Goal: Task Accomplishment & Management: Manage account settings

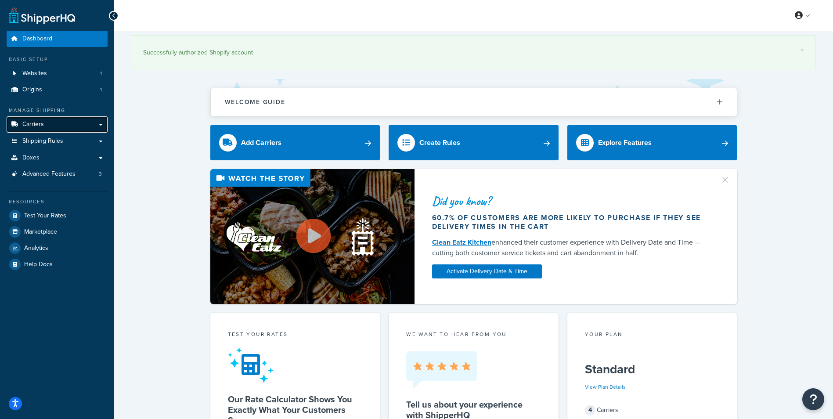
click at [50, 126] on link "Carriers" at bounding box center [57, 124] width 101 height 16
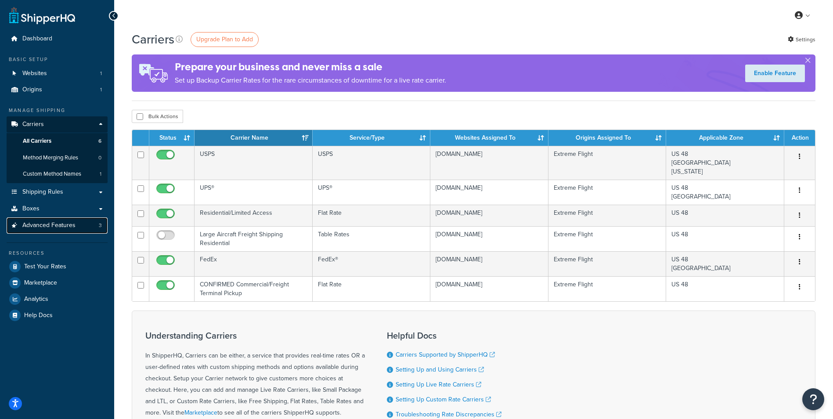
click at [61, 222] on span "Advanced Features" at bounding box center [48, 225] width 53 height 7
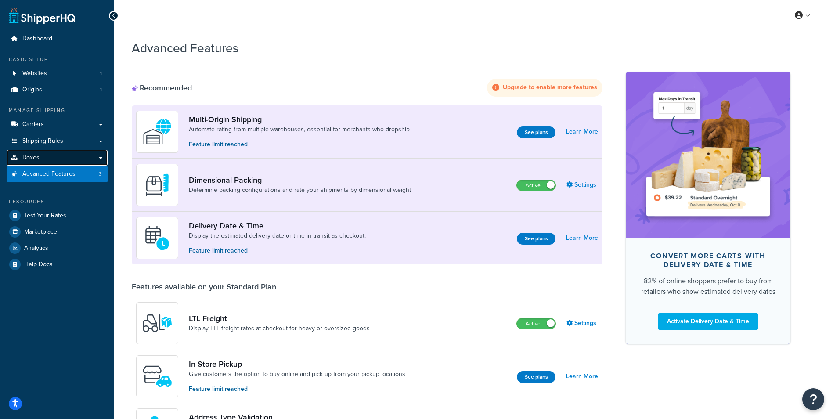
click at [47, 161] on link "Boxes" at bounding box center [57, 158] width 101 height 16
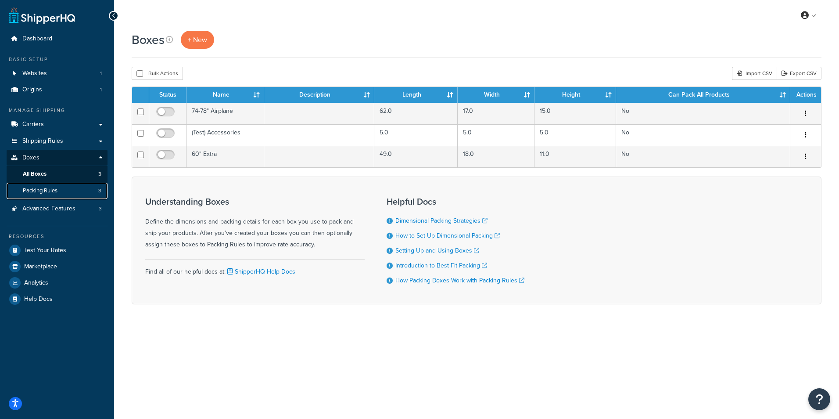
click at [59, 192] on link "Packing Rules 3" at bounding box center [57, 191] width 101 height 16
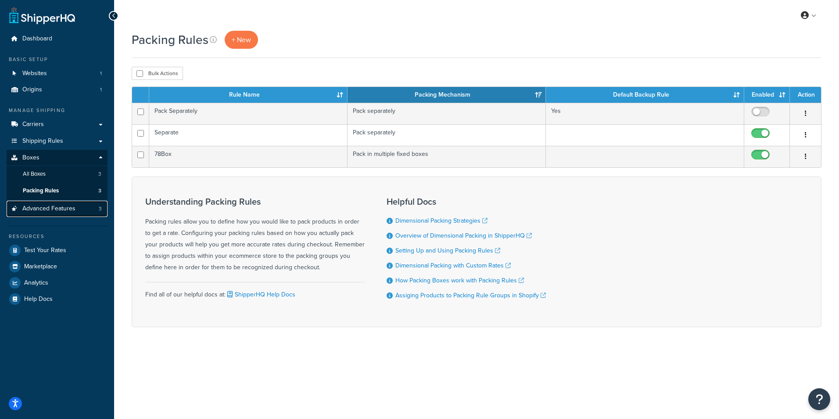
click at [63, 211] on span "Advanced Features" at bounding box center [48, 208] width 53 height 7
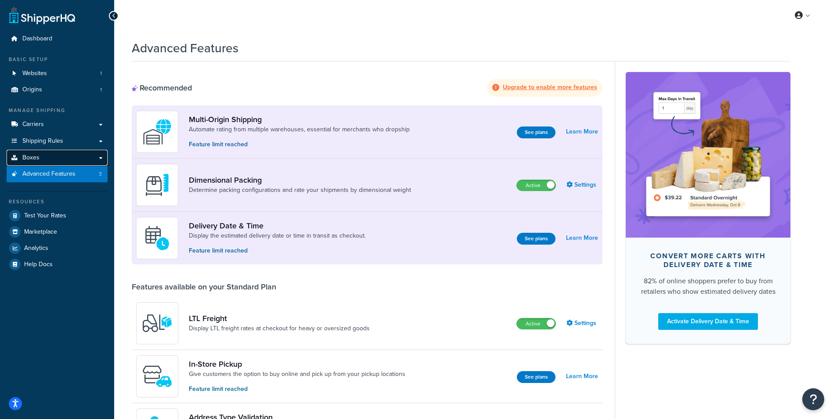
click at [50, 155] on link "Boxes" at bounding box center [57, 158] width 101 height 16
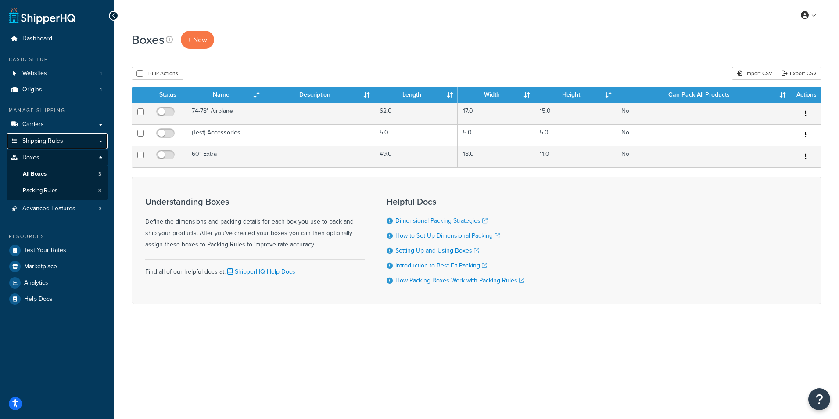
click at [51, 142] on span "Shipping Rules" at bounding box center [42, 140] width 41 height 7
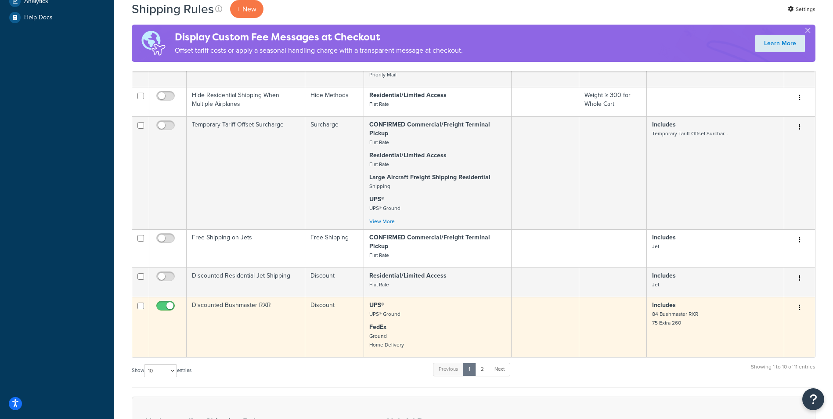
scroll to position [263, 0]
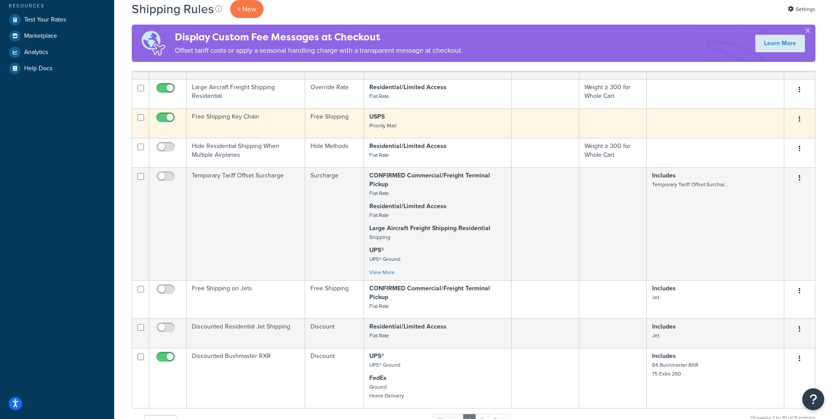
click at [173, 117] on input "checkbox" at bounding box center [167, 119] width 24 height 11
checkbox input "false"
click at [232, 119] on td "Free Shipping Key Chain" at bounding box center [246, 122] width 119 height 29
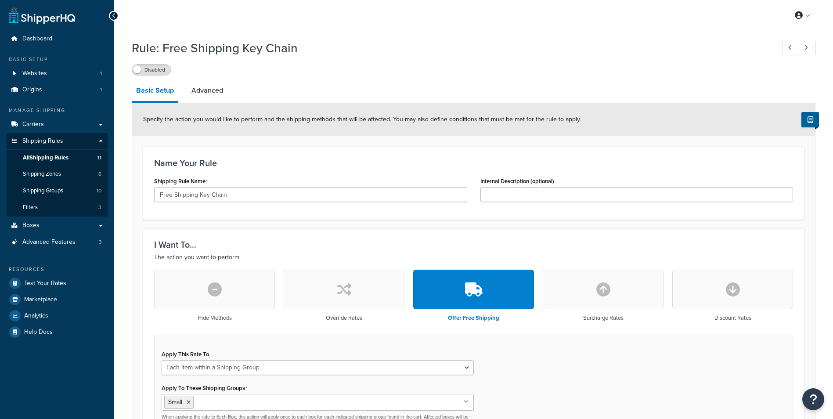
select select "ITEM"
click at [350, 299] on button "button" at bounding box center [344, 290] width 121 height 40
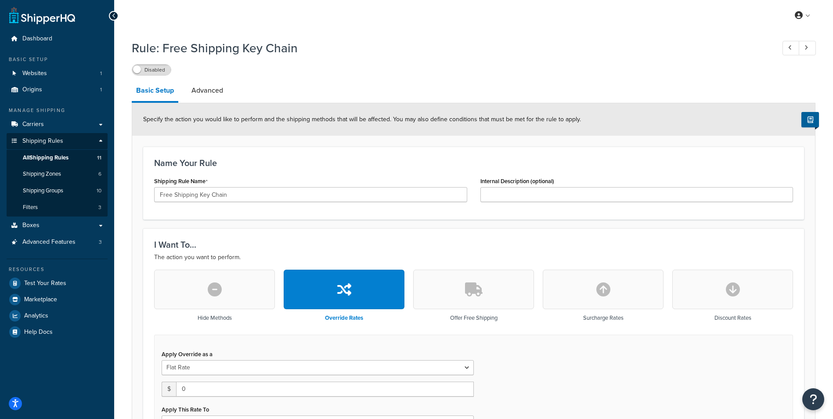
scroll to position [88, 0]
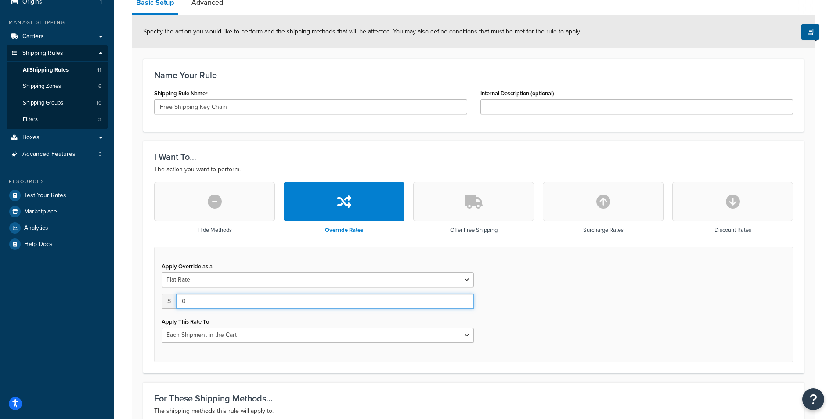
drag, startPoint x: 216, startPoint y: 306, endPoint x: 140, endPoint y: 309, distance: 76.0
click at [140, 309] on form "Specify the action you would like to perform and the shipping methods that will…" at bounding box center [473, 328] width 683 height 626
type input "5"
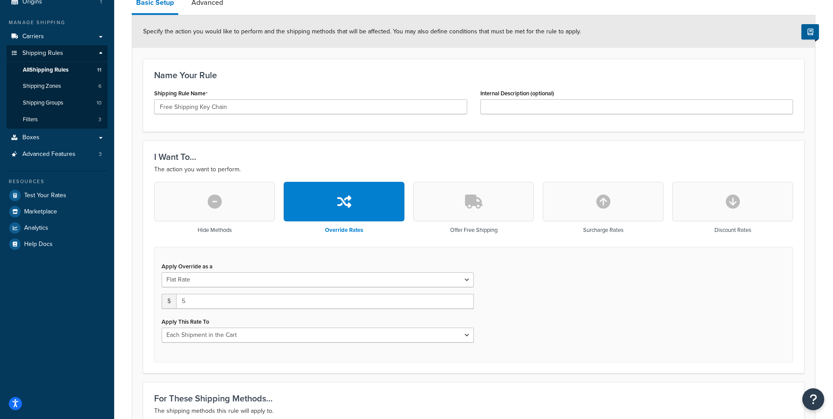
click at [547, 299] on div "Apply Override as a Flat Rate Percentage Flat Rate & Percentage $ 5 Apply This …" at bounding box center [473, 304] width 639 height 115
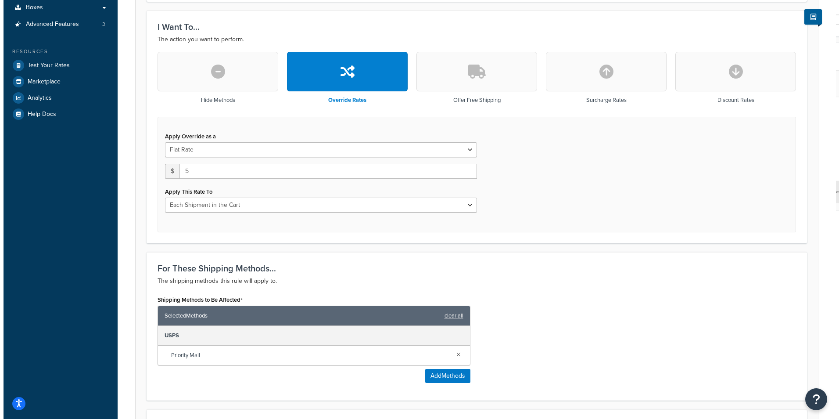
scroll to position [263, 0]
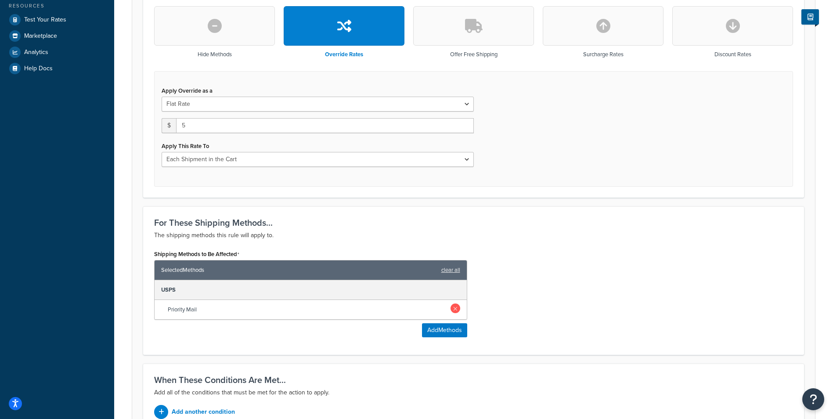
click at [458, 311] on link at bounding box center [455, 308] width 10 height 10
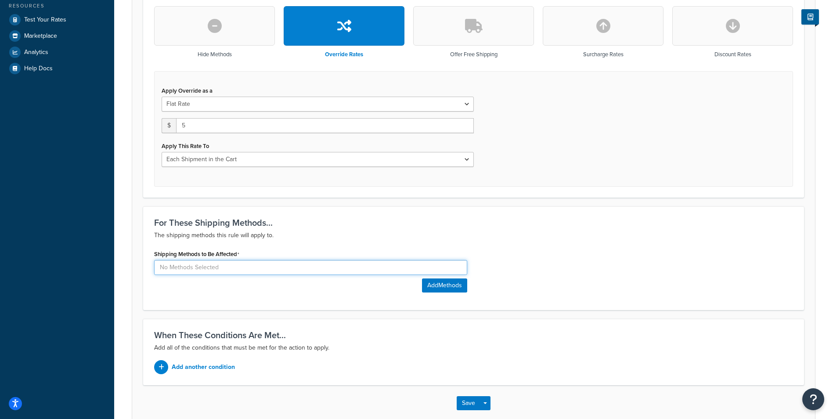
click at [205, 264] on input at bounding box center [310, 267] width 313 height 15
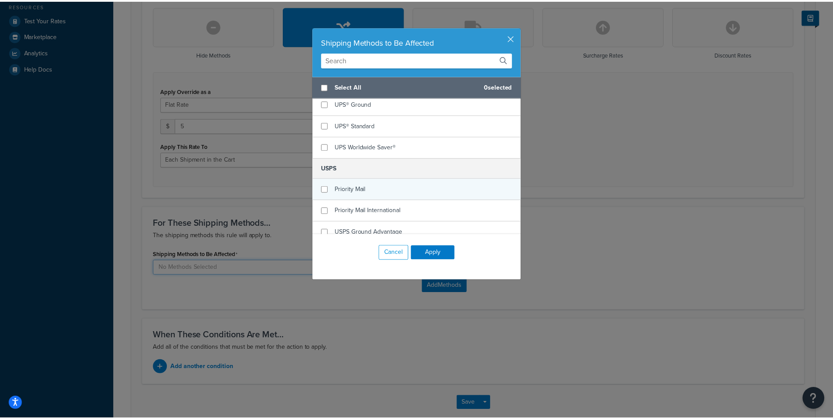
scroll to position [243, 0]
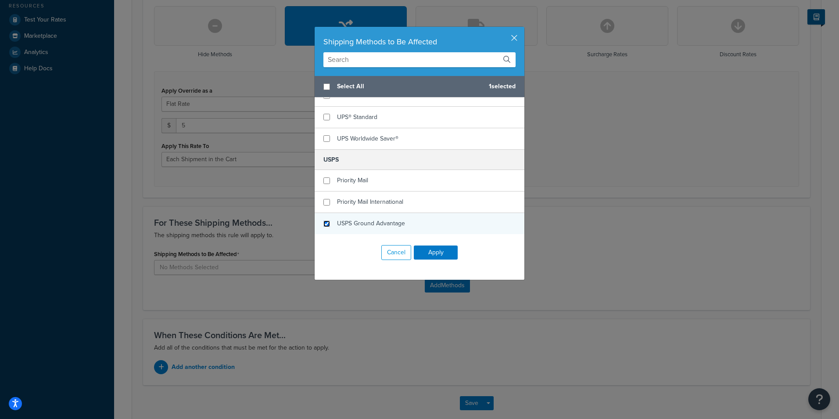
click at [324, 225] on input "checkbox" at bounding box center [327, 223] width 7 height 7
checkbox input "true"
click at [437, 254] on button "Apply" at bounding box center [436, 252] width 44 height 14
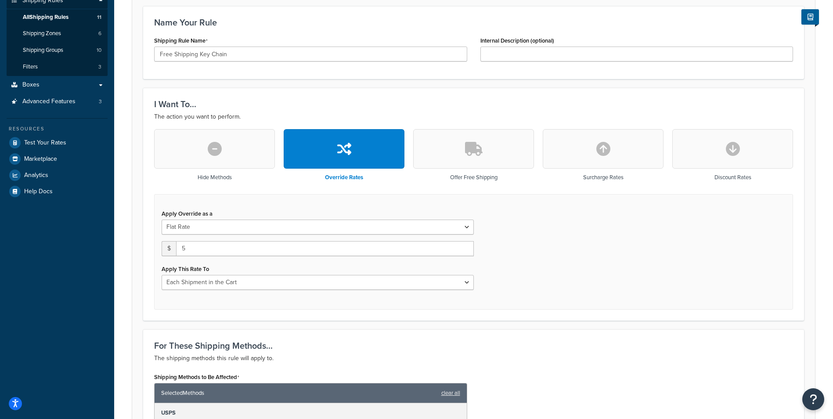
scroll to position [132, 0]
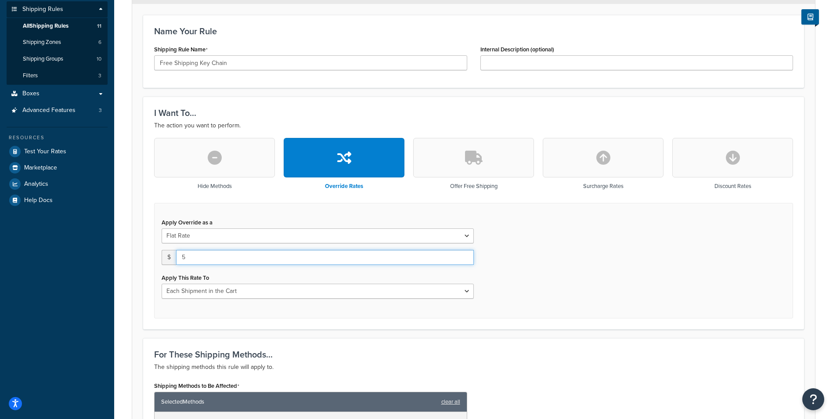
drag, startPoint x: 186, startPoint y: 257, endPoint x: 181, endPoint y: 257, distance: 4.8
click at [181, 257] on input "5" at bounding box center [325, 257] width 298 height 15
click at [529, 262] on div "Apply Override as a Flat Rate Percentage Flat Rate & Percentage $ 5 Apply This …" at bounding box center [473, 260] width 639 height 115
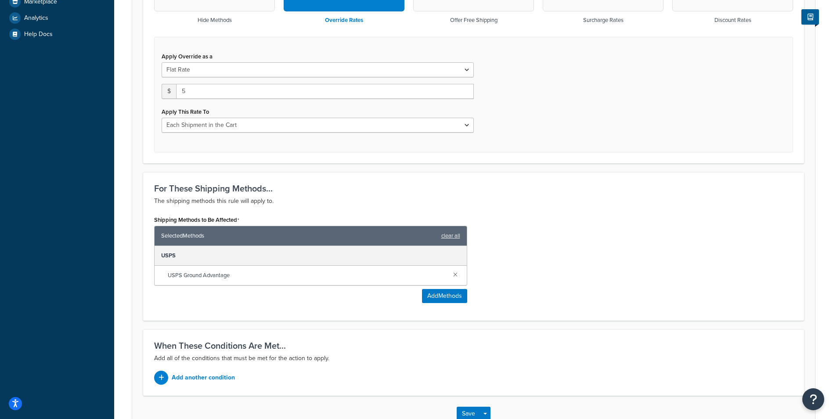
scroll to position [356, 0]
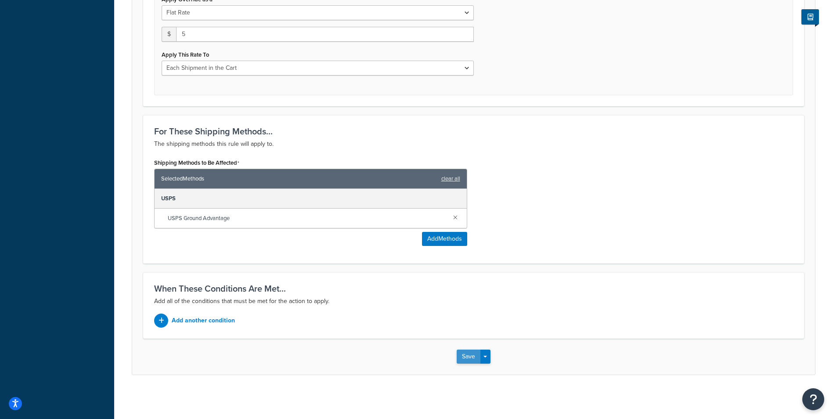
click at [468, 357] on button "Save" at bounding box center [469, 356] width 24 height 14
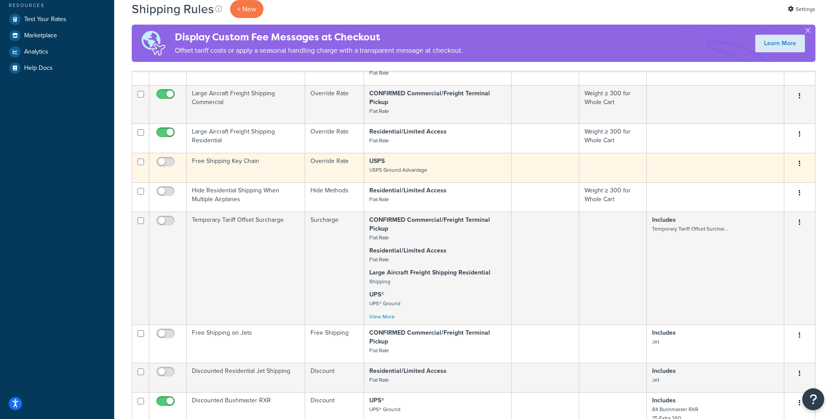
scroll to position [263, 0]
click at [165, 165] on input "checkbox" at bounding box center [167, 164] width 24 height 11
checkbox input "true"
